Goal: Find specific page/section: Find specific page/section

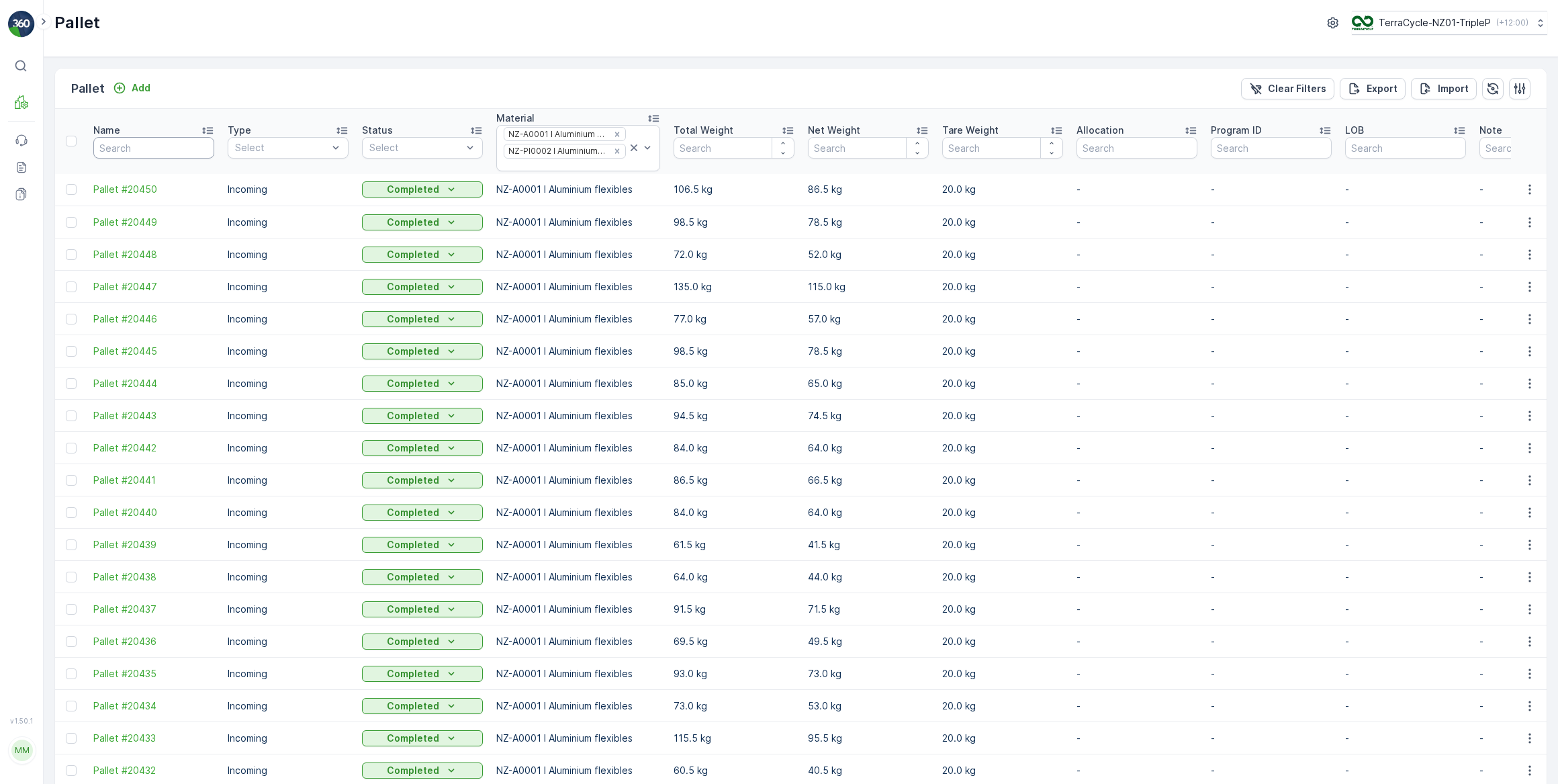
drag, startPoint x: 114, startPoint y: 150, endPoint x: 141, endPoint y: 118, distance: 41.9
click at [114, 149] on input "text" at bounding box center [154, 147] width 121 height 21
type input "rcrp"
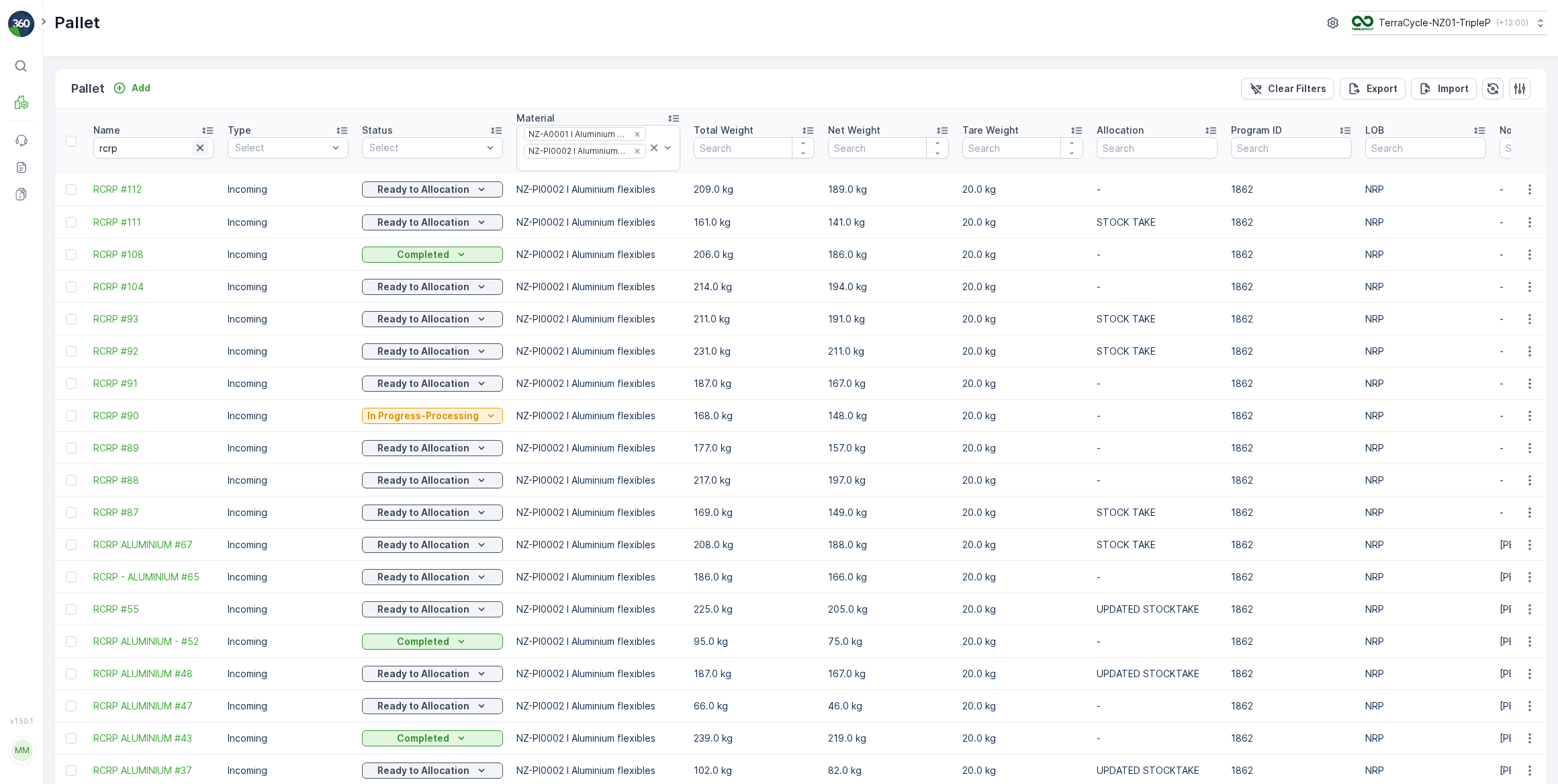
click at [197, 143] on icon "button" at bounding box center [200, 148] width 13 height 13
drag, startPoint x: 113, startPoint y: 151, endPoint x: 135, endPoint y: 148, distance: 22.2
click at [115, 149] on input "text" at bounding box center [154, 147] width 121 height 21
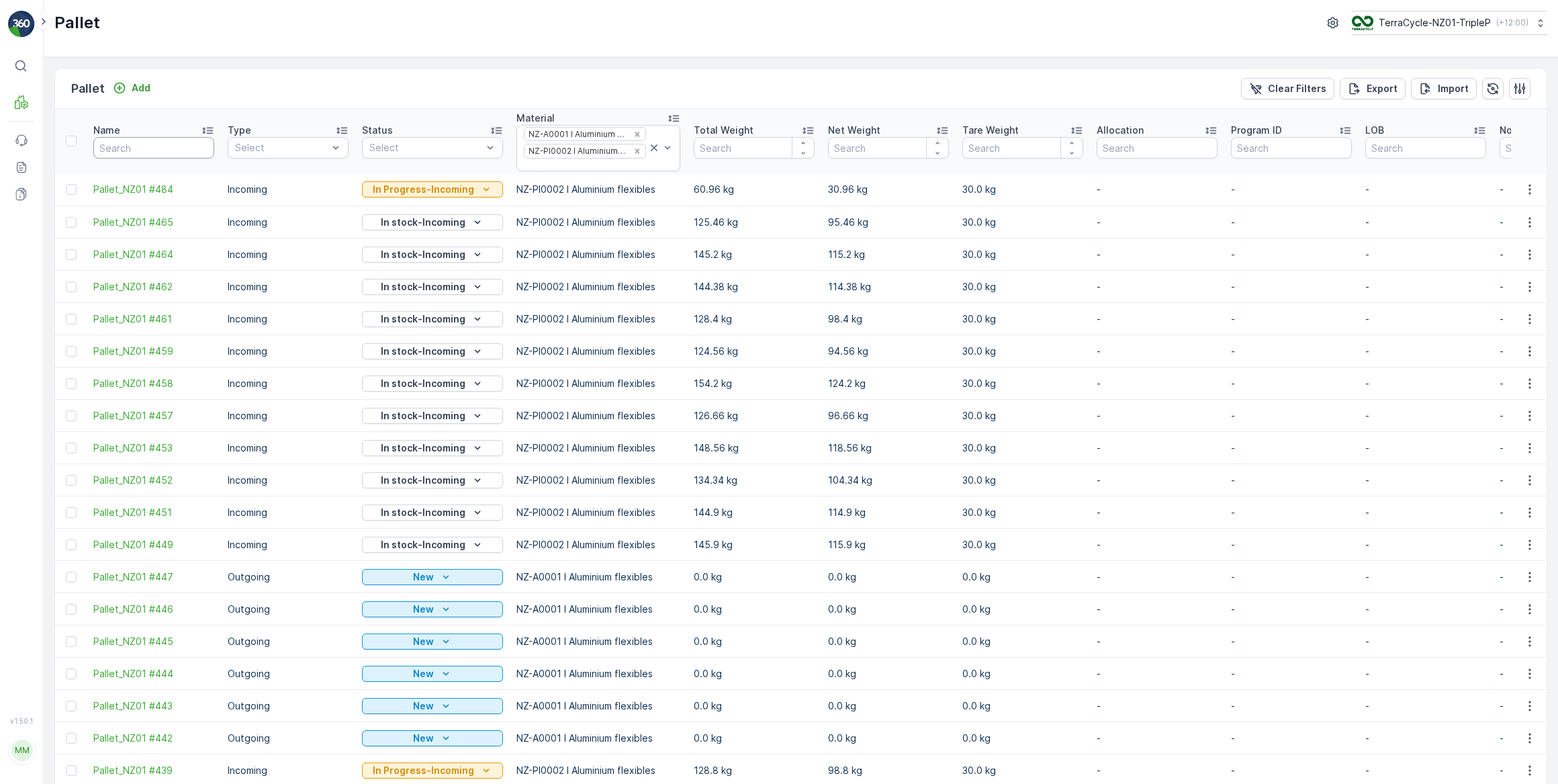
drag, startPoint x: 164, startPoint y: 151, endPoint x: 168, endPoint y: 127, distance: 24.3
click at [164, 151] on input "text" at bounding box center [154, 147] width 121 height 21
type input "3"
click at [118, 144] on input "3" at bounding box center [154, 147] width 121 height 21
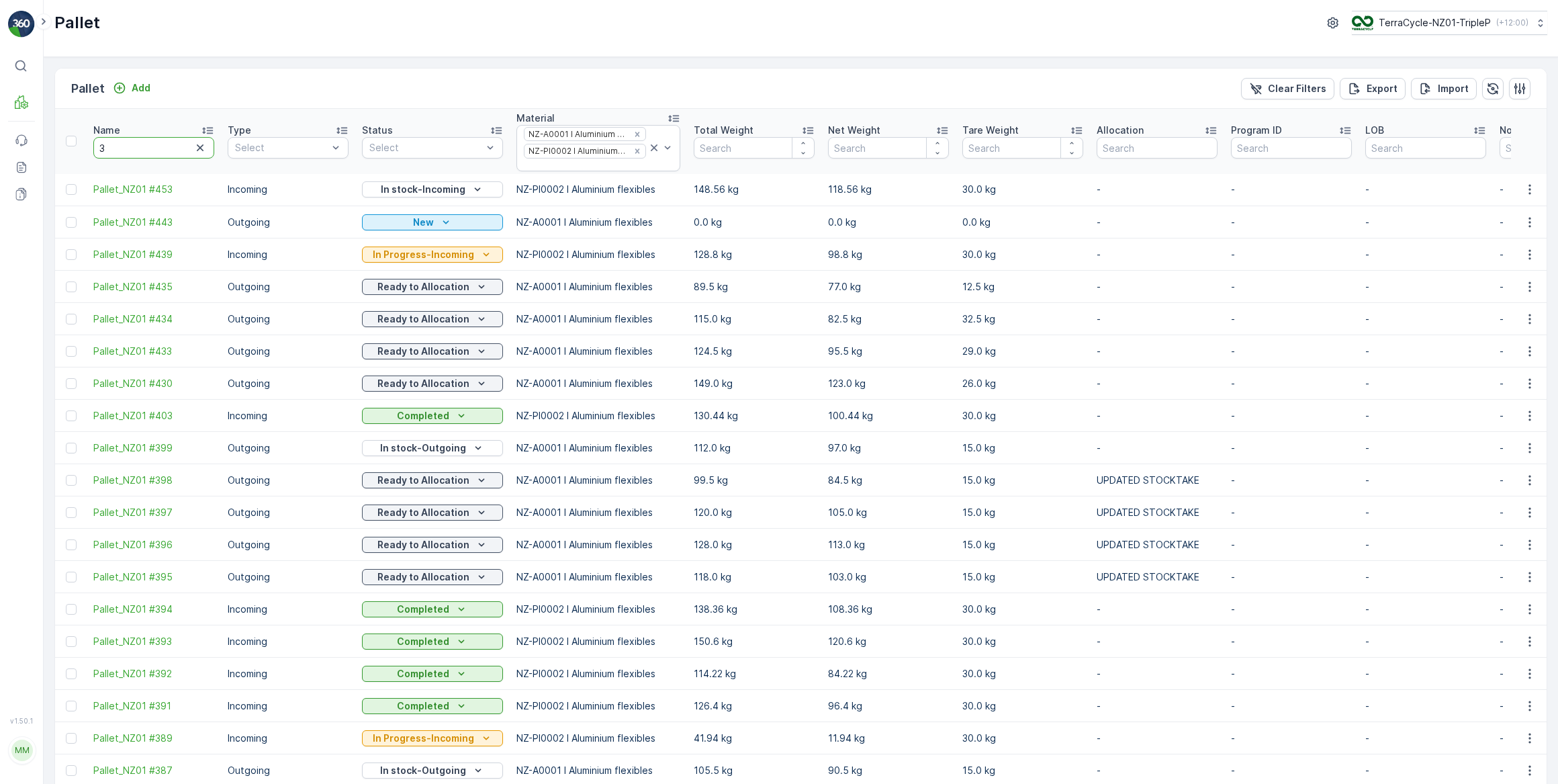
click at [129, 142] on input "3" at bounding box center [154, 147] width 121 height 21
type input "373"
